Goal: Information Seeking & Learning: Check status

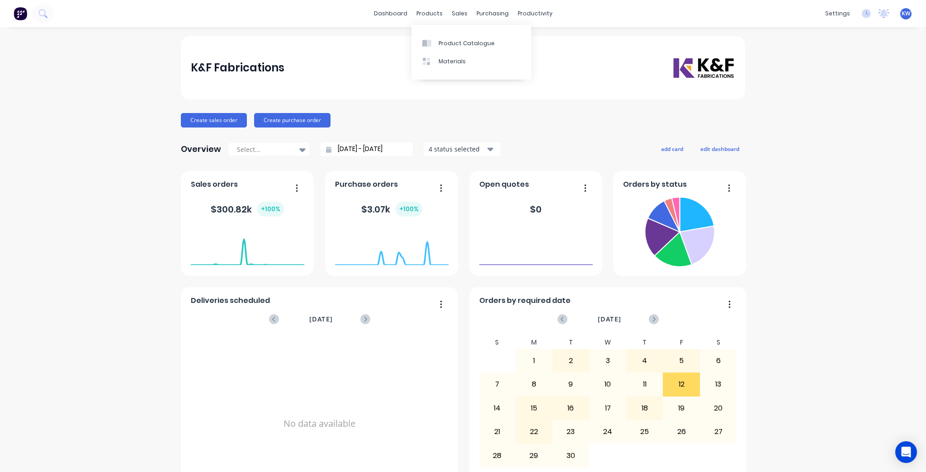
click at [366, 9] on div "dashboard products sales purchasing productivity dashboard products Product Cat…" at bounding box center [463, 13] width 926 height 27
click at [386, 9] on link "dashboard" at bounding box center [390, 14] width 42 height 14
click at [540, 38] on link "Workflow" at bounding box center [567, 43] width 120 height 18
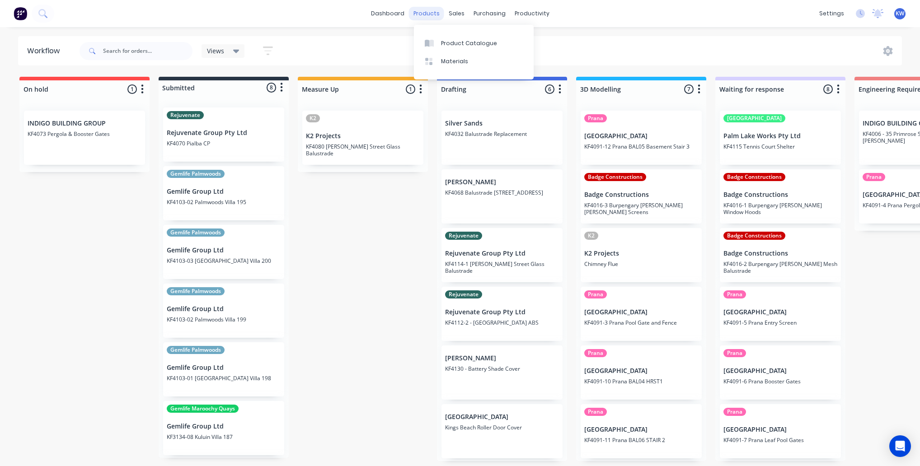
click at [443, 11] on div "products" at bounding box center [426, 14] width 35 height 14
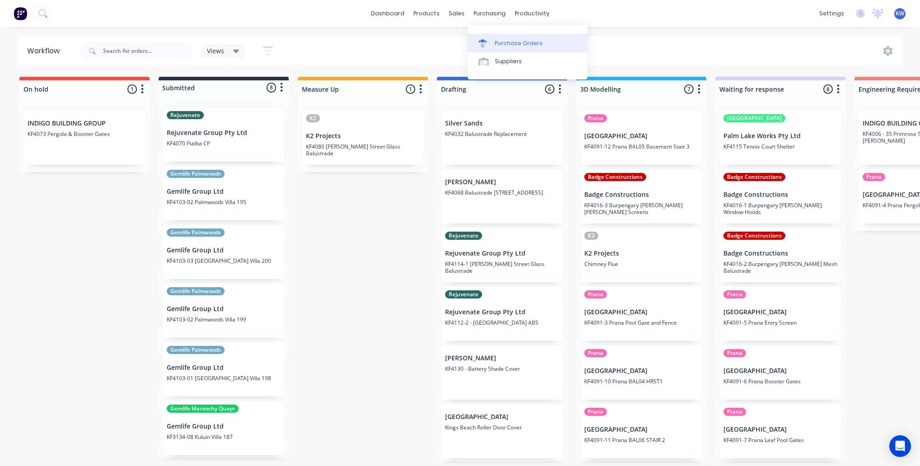
click at [492, 46] on link "Purchase Orders" at bounding box center [528, 43] width 120 height 18
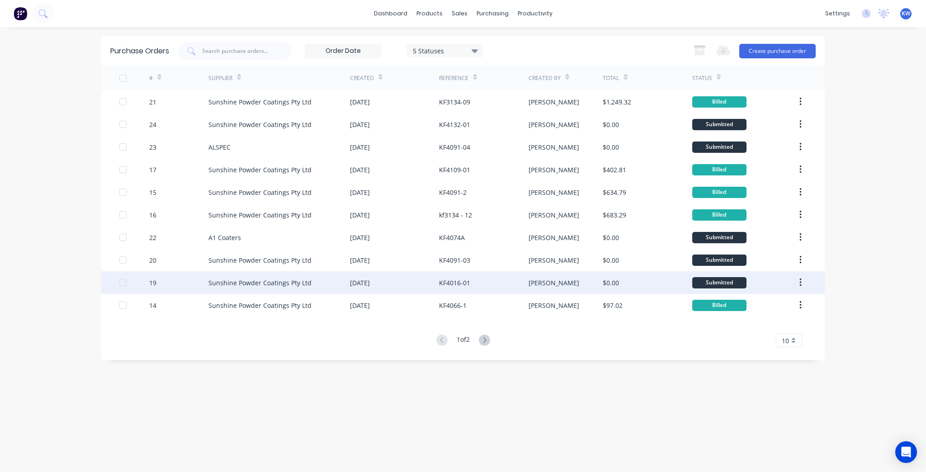
click at [466, 288] on div "KF4016-01" at bounding box center [483, 282] width 89 height 23
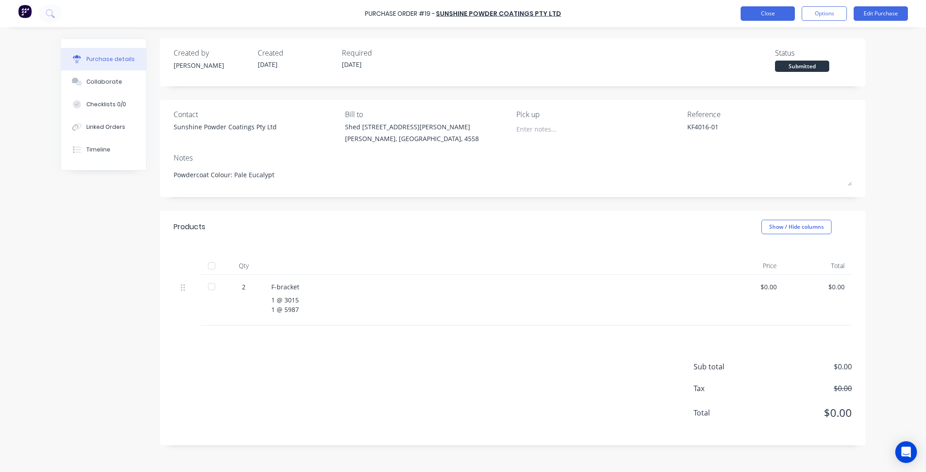
click at [759, 9] on button "Close" at bounding box center [767, 13] width 54 height 14
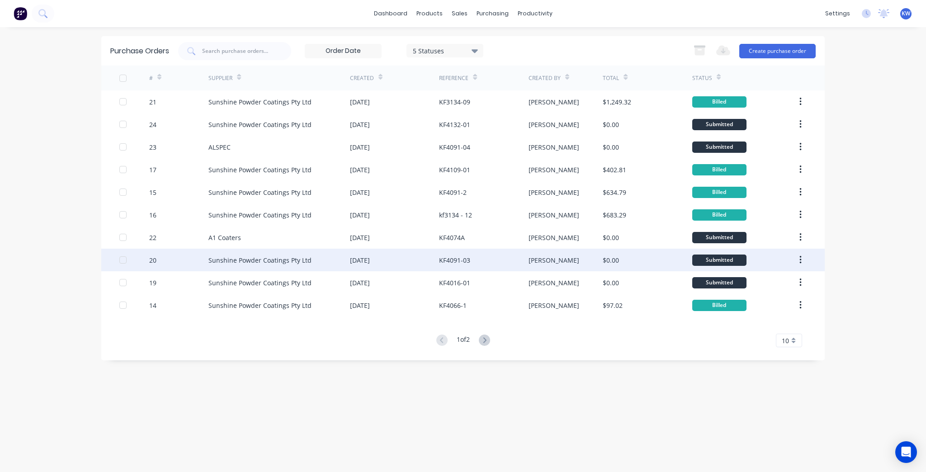
click at [597, 258] on div "[PERSON_NAME]" at bounding box center [565, 260] width 75 height 23
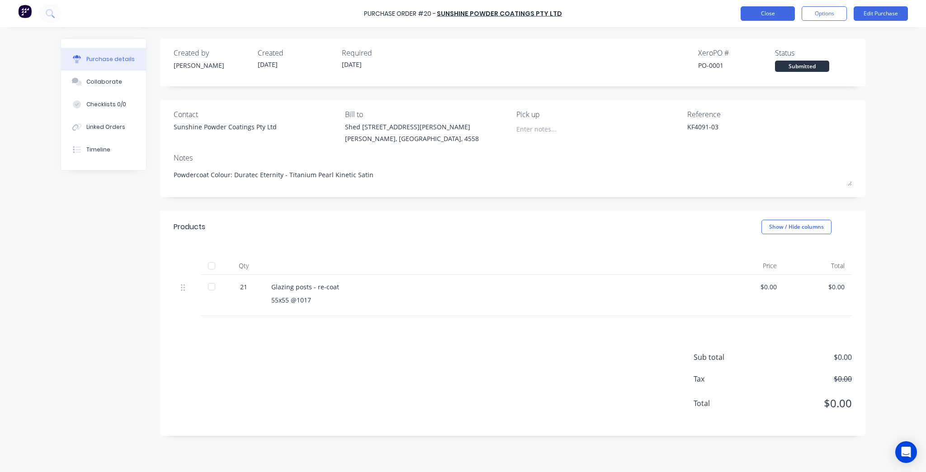
click at [758, 17] on button "Close" at bounding box center [767, 13] width 54 height 14
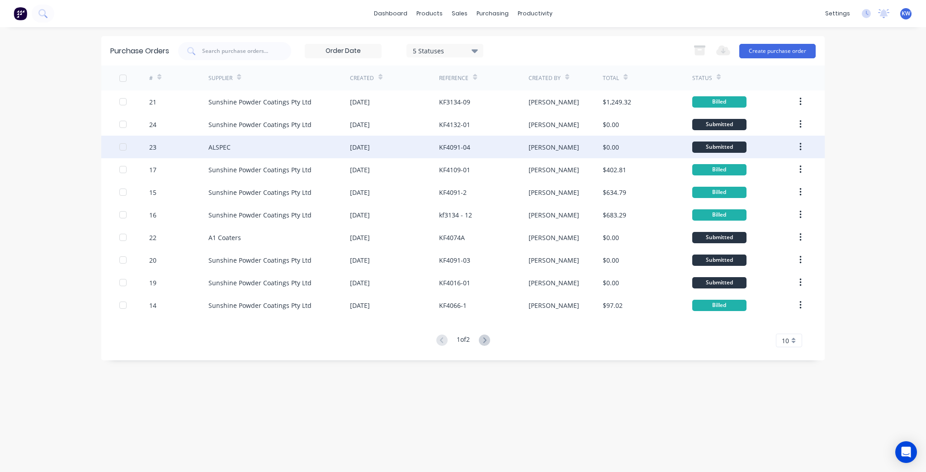
click at [582, 151] on div "[PERSON_NAME]" at bounding box center [565, 147] width 75 height 23
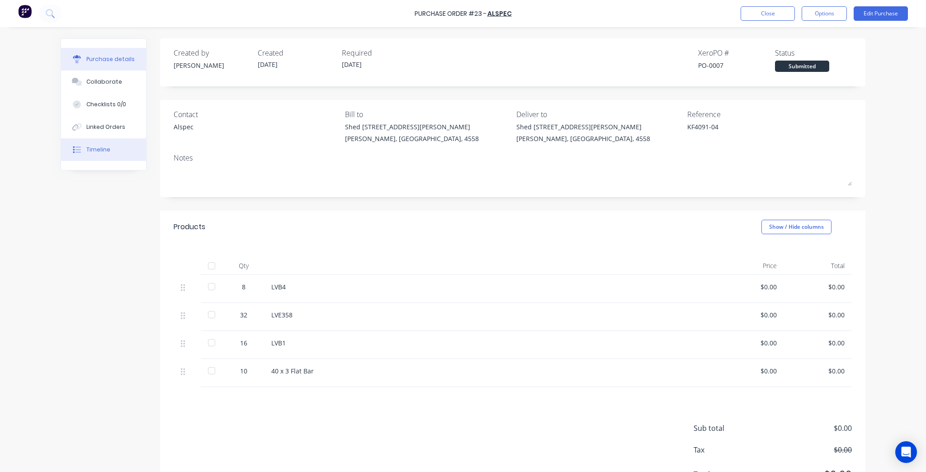
click at [80, 147] on div at bounding box center [77, 150] width 14 height 8
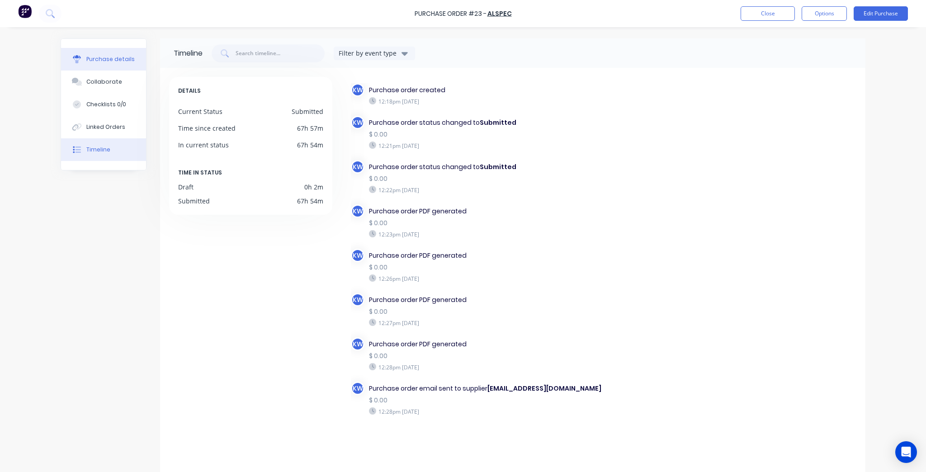
click at [100, 55] on div "Purchase details" at bounding box center [110, 59] width 48 height 8
type textarea "x"
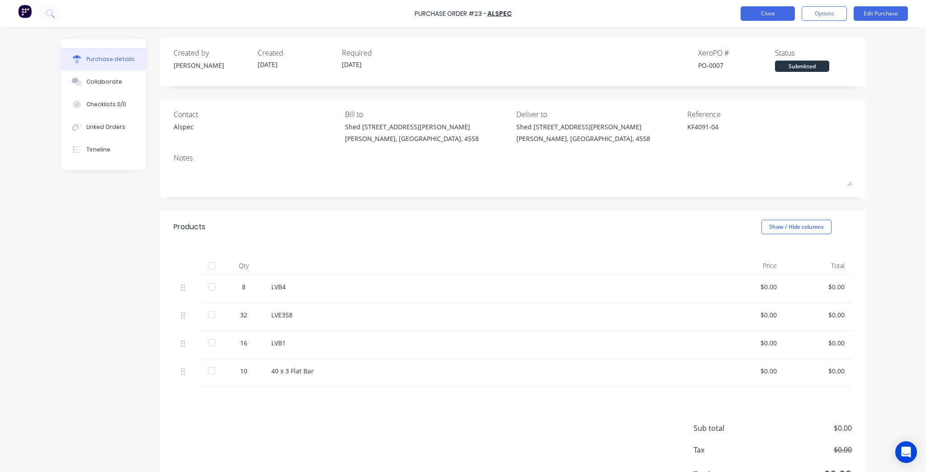
click at [759, 19] on button "Close" at bounding box center [767, 13] width 54 height 14
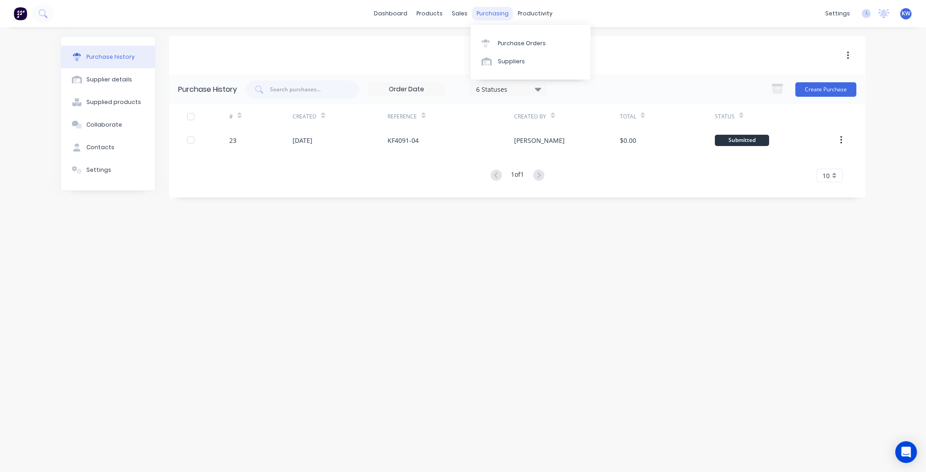
click at [479, 12] on div "purchasing" at bounding box center [492, 14] width 41 height 14
drag, startPoint x: 495, startPoint y: 32, endPoint x: 495, endPoint y: 40, distance: 8.6
click at [495, 33] on div "Purchase Orders Suppliers" at bounding box center [531, 52] width 120 height 55
click at [495, 41] on link "Purchase Orders" at bounding box center [531, 43] width 120 height 18
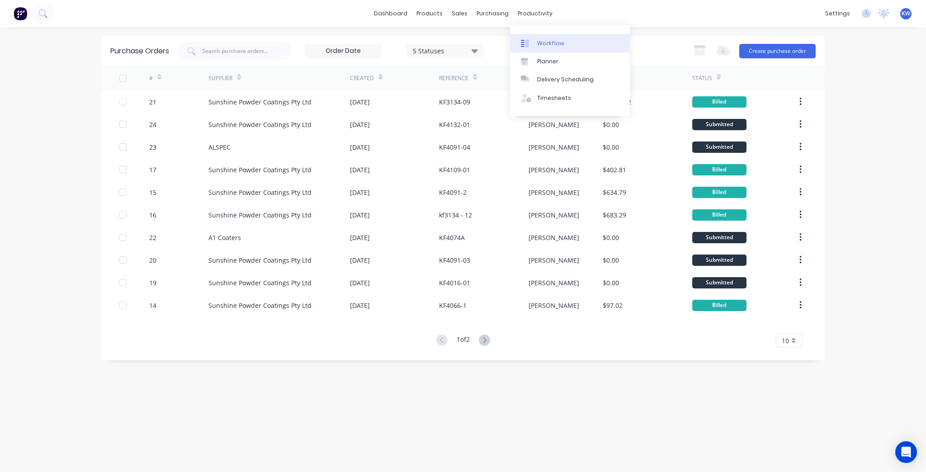
click at [569, 38] on link "Workflow" at bounding box center [570, 43] width 120 height 18
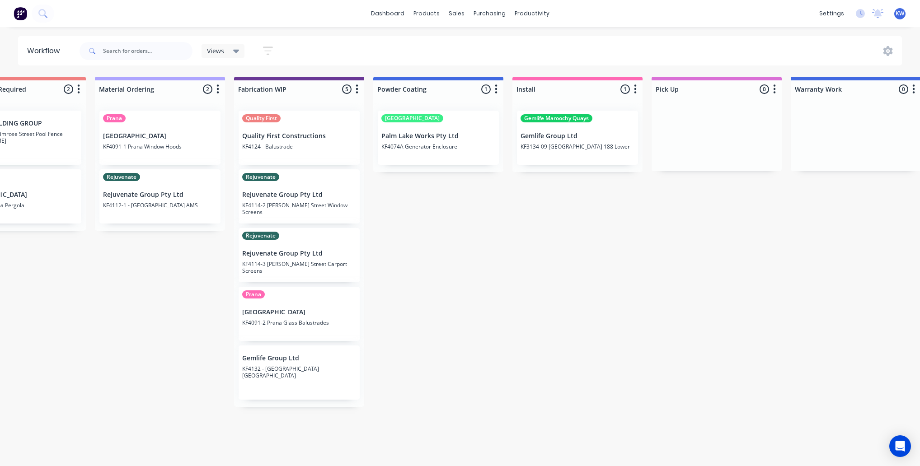
scroll to position [0, 900]
click at [396, 22] on div "dashboard products sales purchasing productivity dashboard products Product Cat…" at bounding box center [460, 13] width 920 height 27
click at [394, 5] on div "dashboard products sales purchasing productivity dashboard products Product Cat…" at bounding box center [460, 13] width 920 height 27
click at [393, 11] on link "dashboard" at bounding box center [388, 14] width 42 height 14
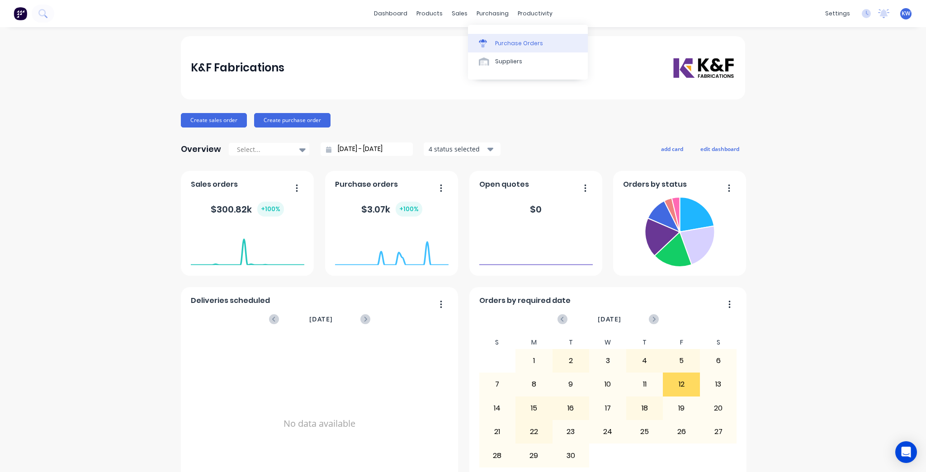
click at [497, 40] on div "Purchase Orders" at bounding box center [519, 43] width 48 height 8
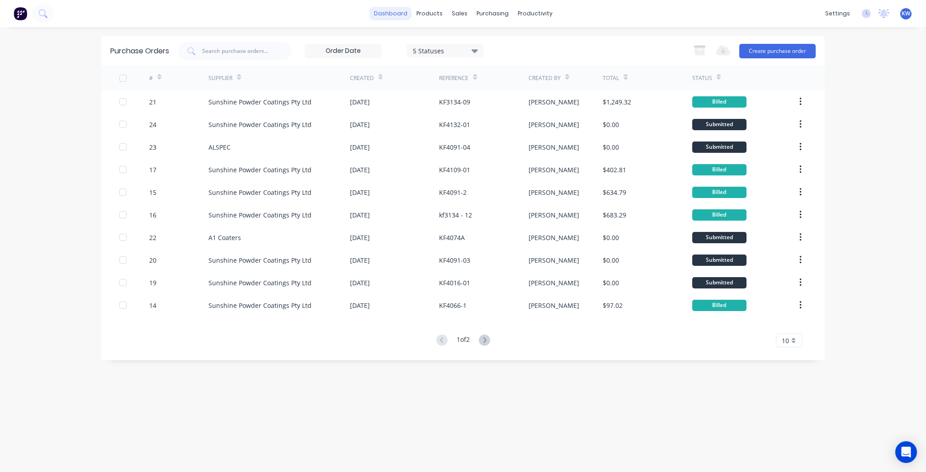
click at [394, 18] on link "dashboard" at bounding box center [390, 14] width 42 height 14
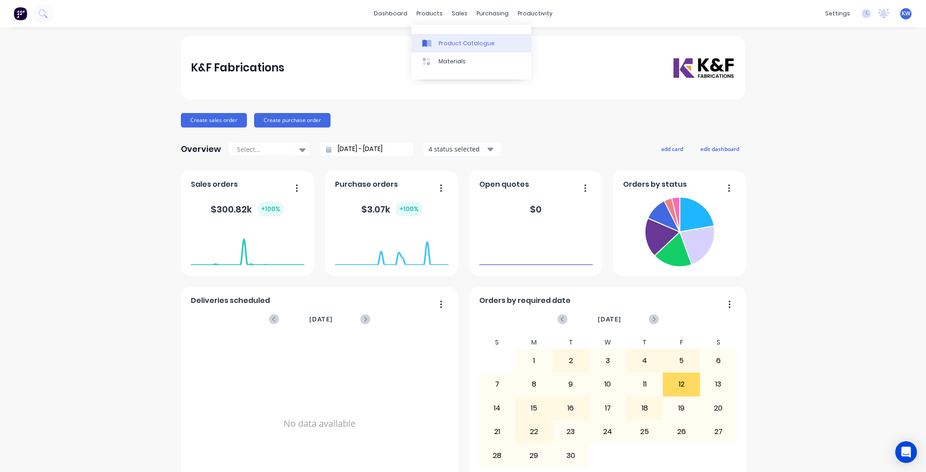
click at [434, 42] on div at bounding box center [429, 43] width 14 height 8
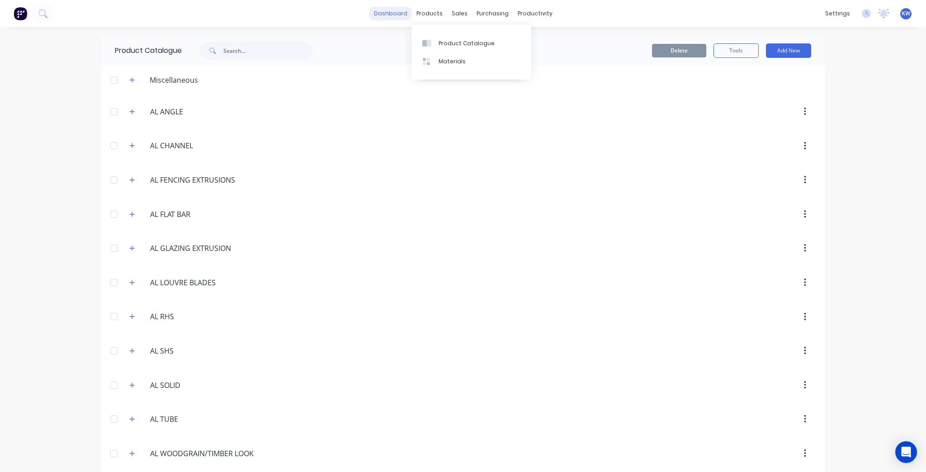
click at [393, 17] on link "dashboard" at bounding box center [390, 14] width 42 height 14
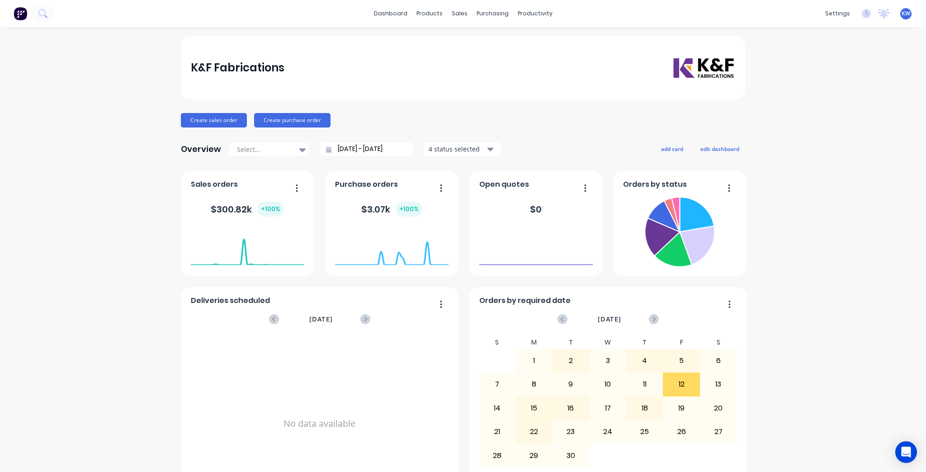
click at [382, 5] on div "dashboard products sales purchasing productivity dashboard products Product Cat…" at bounding box center [463, 13] width 926 height 27
